Goal: Transaction & Acquisition: Purchase product/service

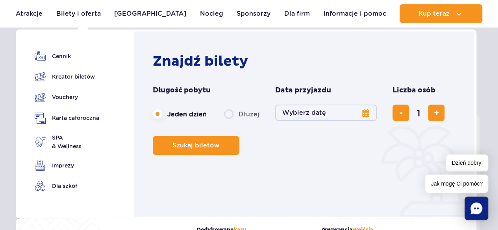
scroll to position [35, 0]
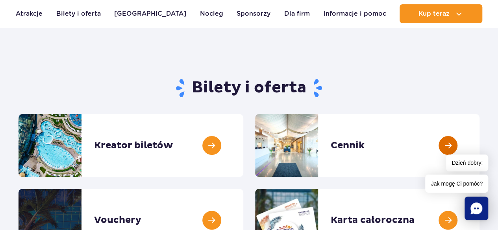
click at [480, 145] on link at bounding box center [480, 145] width 0 height 63
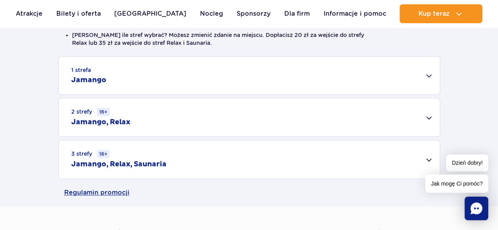
scroll to position [235, 0]
click at [432, 157] on div "Dzień dobry! Jak mogę Ci pomóc?" at bounding box center [456, 174] width 63 height 38
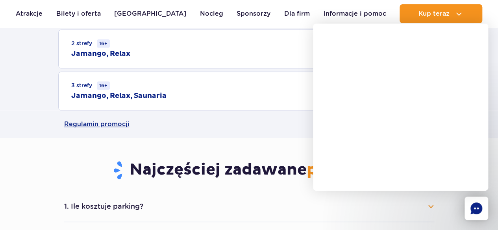
scroll to position [304, 0]
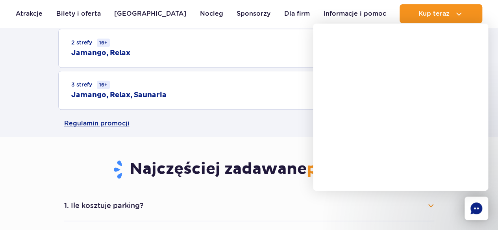
click at [195, 103] on div "3 strefy 16+ Jamango, Relax, Saunaria" at bounding box center [249, 90] width 381 height 38
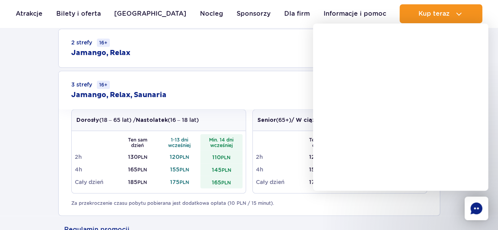
click at [271, 196] on div "Dorosły (18 – 65 lat) / Nastolatek (16 – 18 lat) Ten sam dzień 1-13 dni wcześni…" at bounding box center [249, 154] width 356 height 91
